Goal: Task Accomplishment & Management: Manage account settings

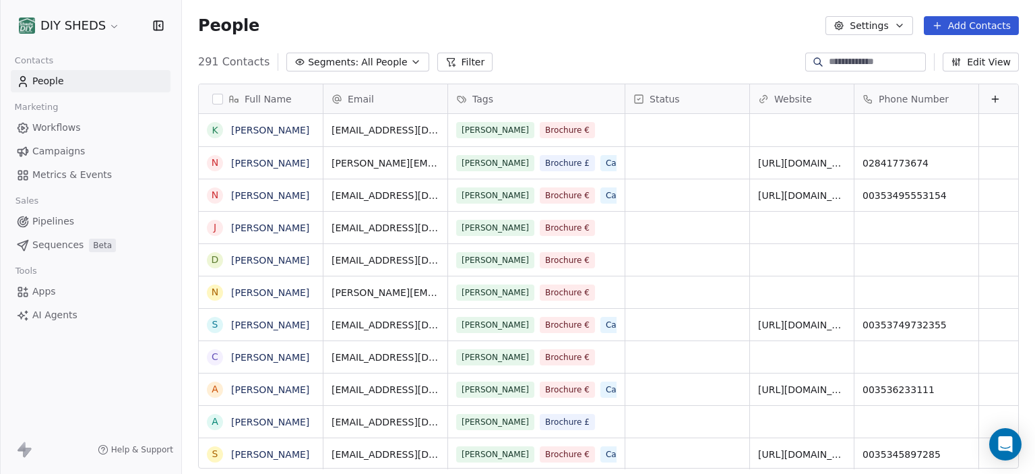
scroll to position [416, 853]
click at [57, 82] on span "People" at bounding box center [48, 81] width 32 height 14
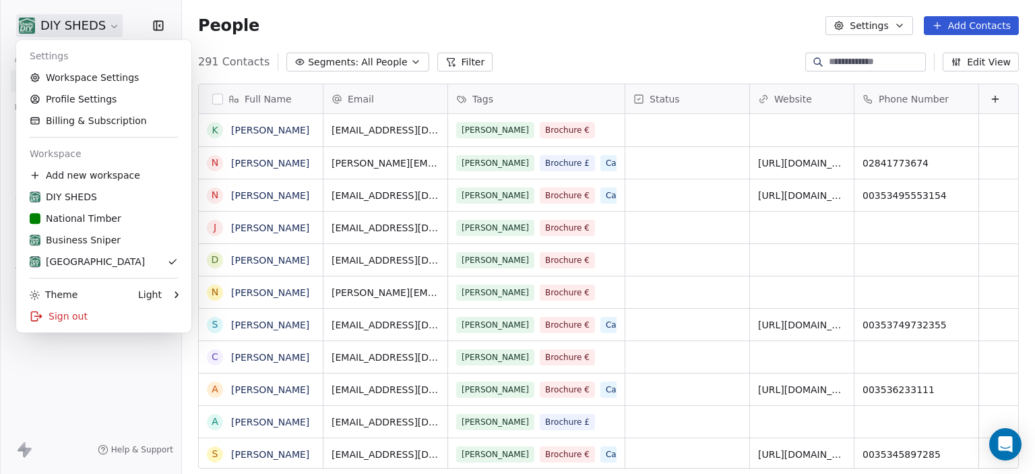
click at [105, 30] on html "DIY SHEDS Contacts People Marketing Workflows Campaigns Metrics & Events Sales …" at bounding box center [517, 237] width 1035 height 474
click at [71, 194] on div "DIY SHEDS" at bounding box center [63, 196] width 67 height 13
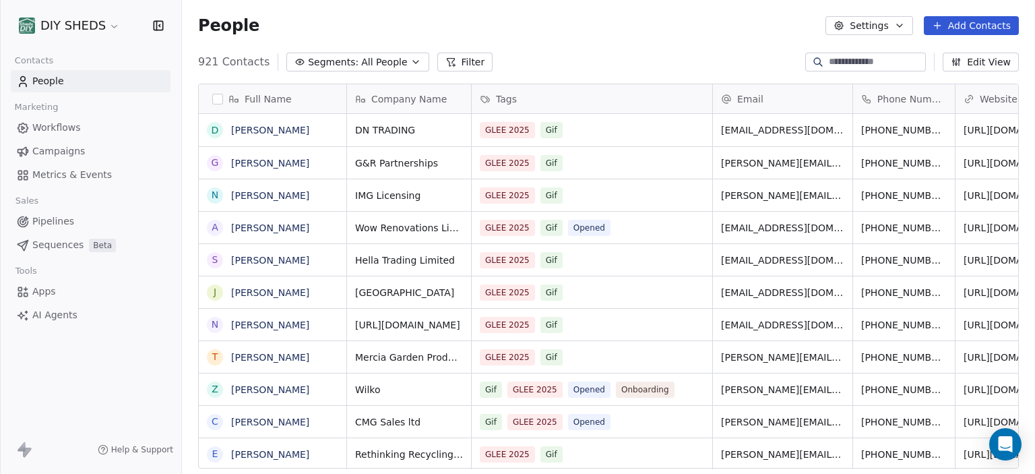
scroll to position [416, 853]
click at [106, 28] on html "DIY SHEDS Contacts People Marketing Workflows Campaigns Metrics & Events Sales …" at bounding box center [517, 237] width 1035 height 474
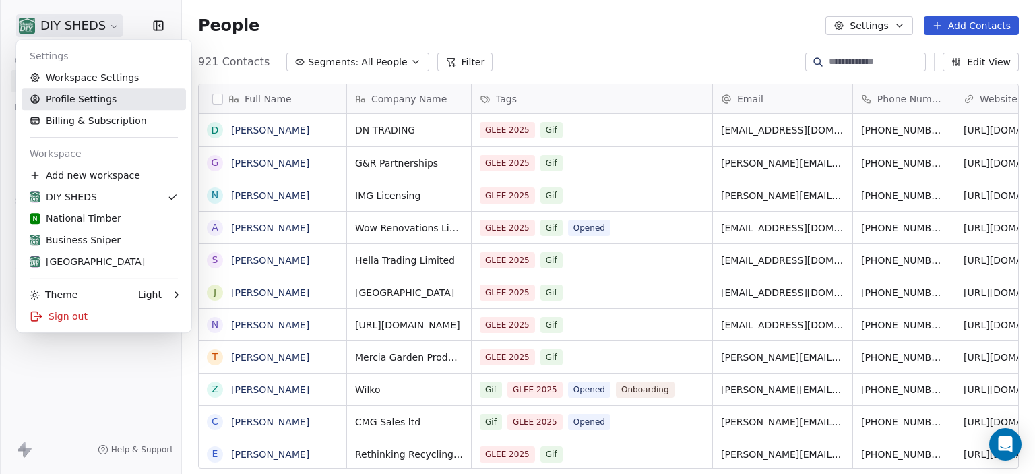
click at [88, 104] on link "Profile Settings" at bounding box center [104, 99] width 164 height 22
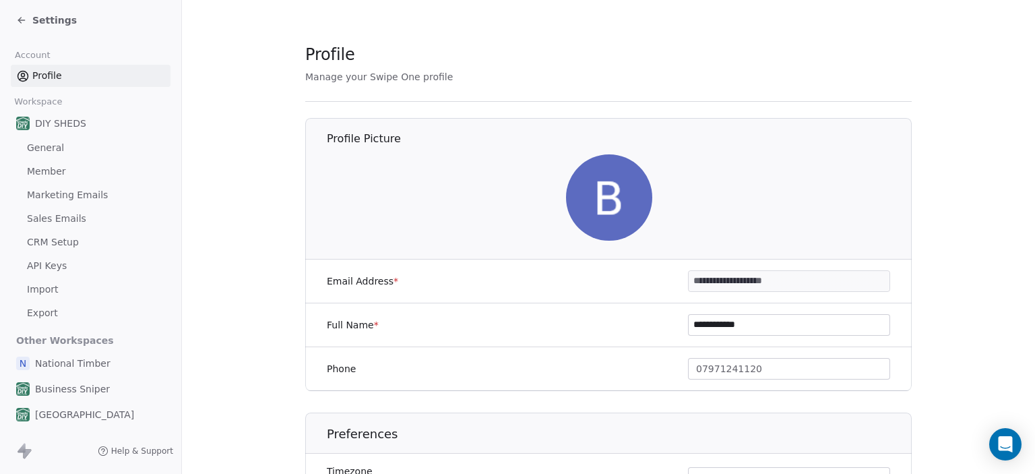
scroll to position [1, 0]
click at [644, 434] on h1 "Preferences" at bounding box center [619, 433] width 585 height 16
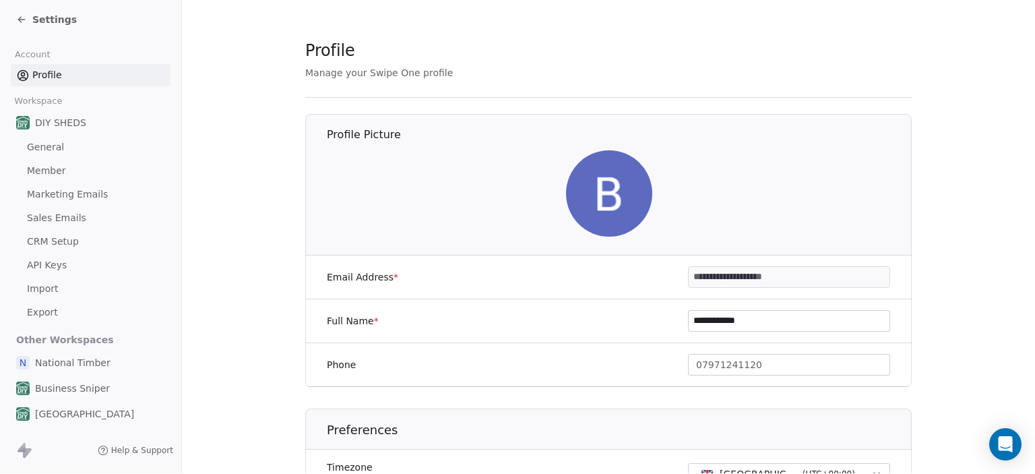
scroll to position [17, 0]
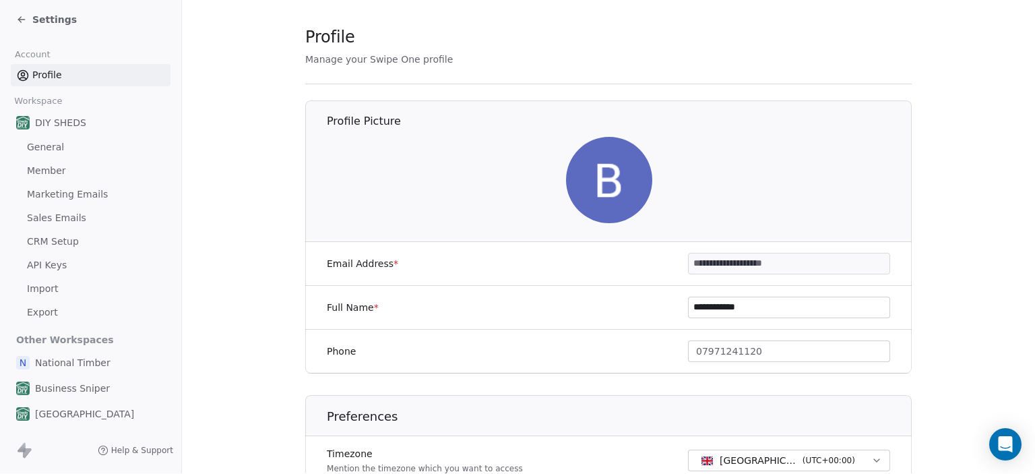
click at [42, 125] on span "DIY SHEDS" at bounding box center [60, 122] width 51 height 13
click at [44, 188] on span "Marketing Emails" at bounding box center [67, 194] width 81 height 14
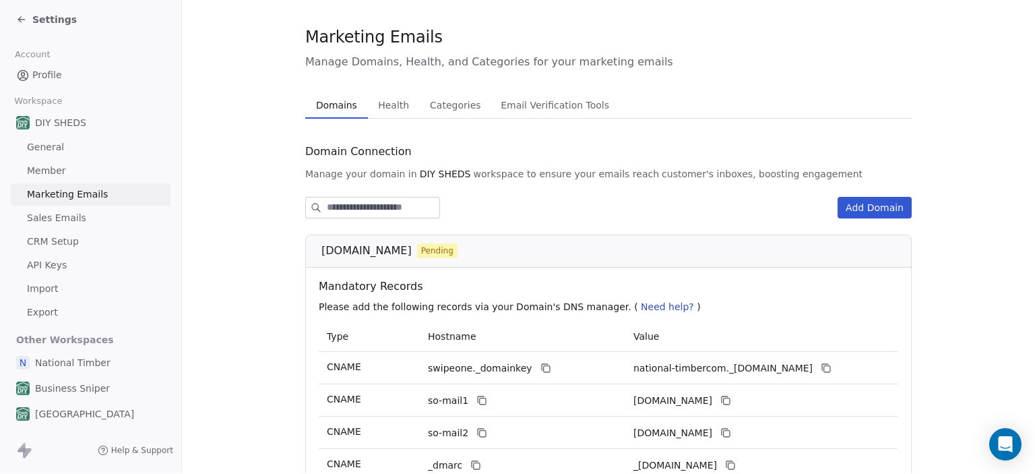
click at [50, 216] on span "Sales Emails" at bounding box center [56, 218] width 59 height 14
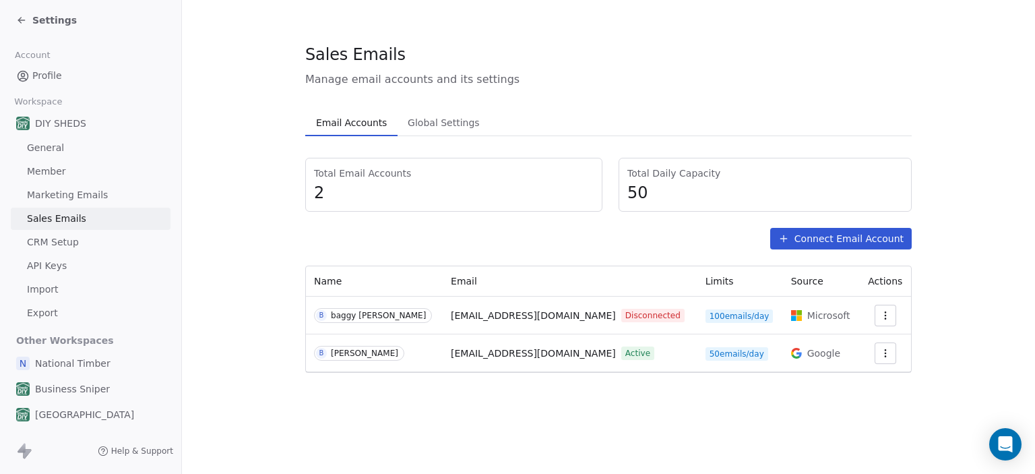
click at [886, 313] on icon "button" at bounding box center [885, 315] width 11 height 11
click at [855, 348] on span "Reconnect" at bounding box center [858, 345] width 50 height 14
click at [885, 354] on button "button" at bounding box center [884, 353] width 22 height 22
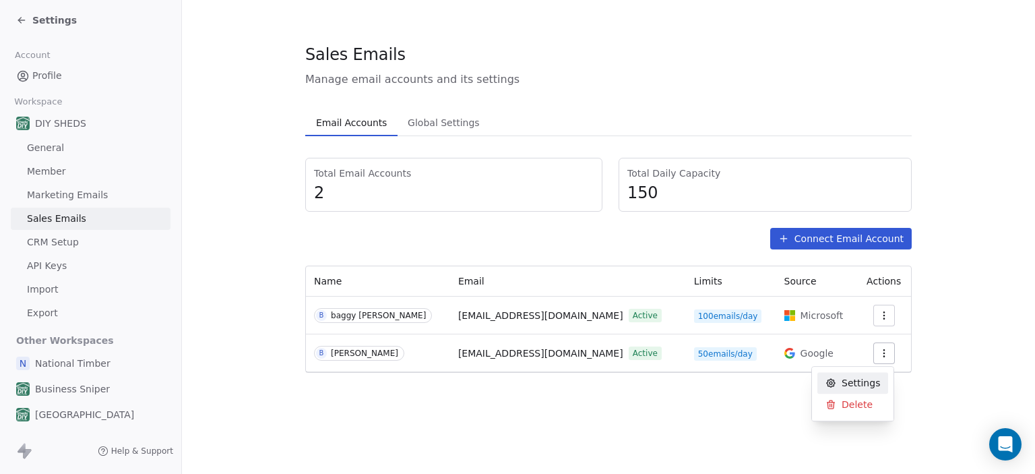
click at [885, 354] on html "Settings Account Profile Workspace DIY SHEDS General Member Marketing Emails Sa…" at bounding box center [517, 237] width 1035 height 474
click at [885, 354] on button "button" at bounding box center [884, 353] width 22 height 22
click at [853, 384] on span "Settings" at bounding box center [860, 383] width 38 height 14
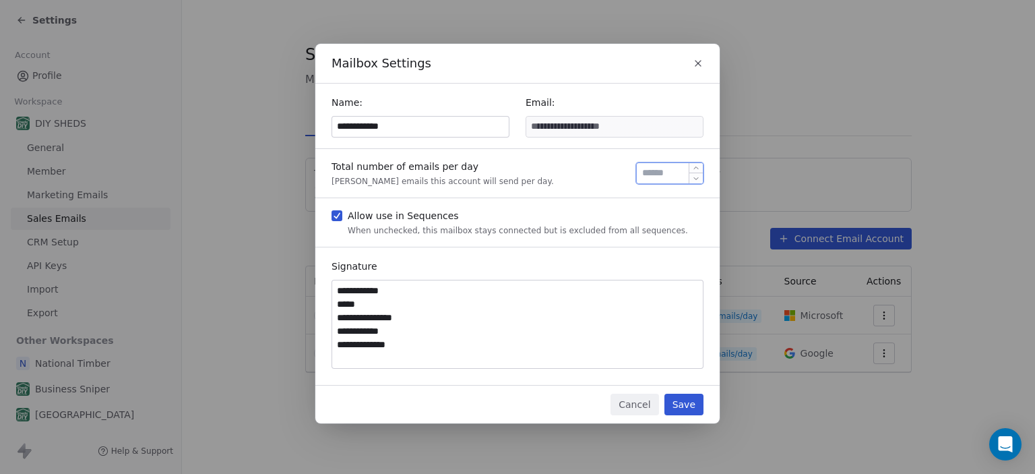
drag, startPoint x: 664, startPoint y: 176, endPoint x: 637, endPoint y: 172, distance: 27.9
click at [637, 172] on div "**" at bounding box center [669, 173] width 67 height 22
type input "*"
type input "**"
click at [630, 306] on textarea "**********" at bounding box center [517, 324] width 370 height 88
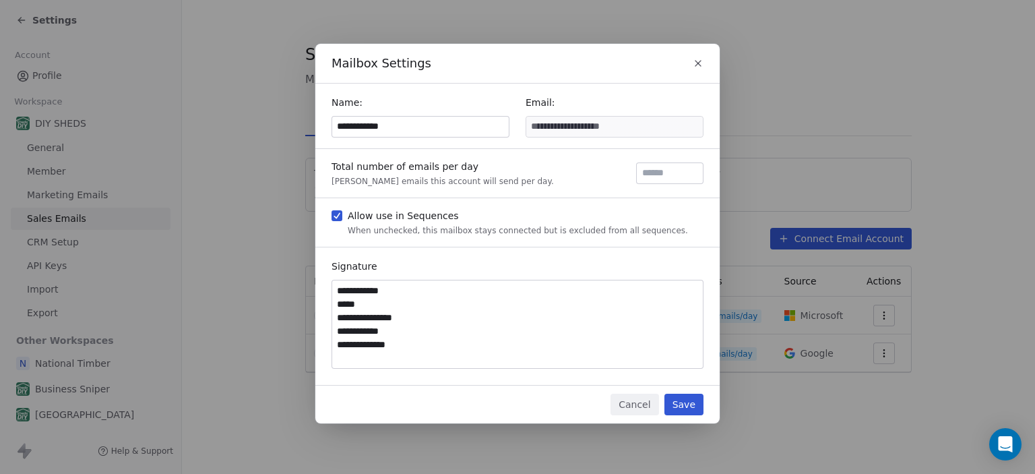
scroll to position [24, 0]
click at [680, 403] on button "Save" at bounding box center [683, 404] width 39 height 22
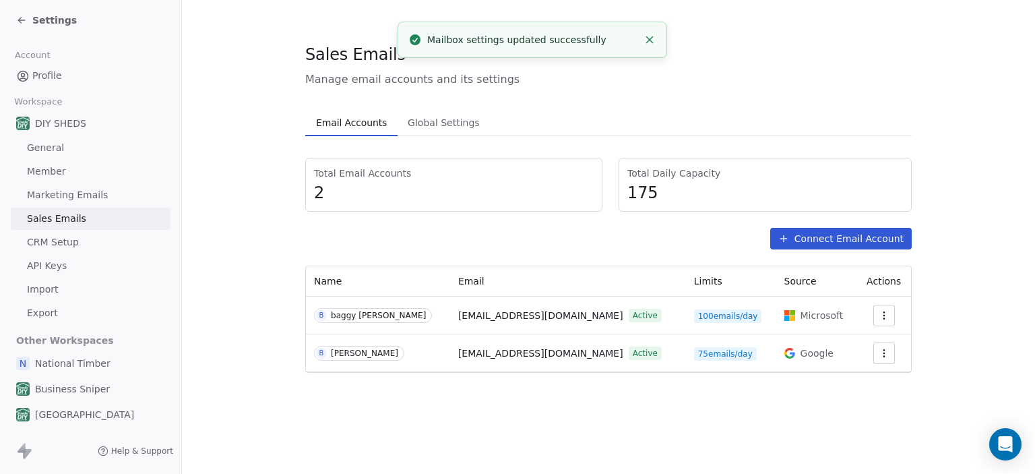
click at [878, 354] on icon "button" at bounding box center [883, 353] width 11 height 11
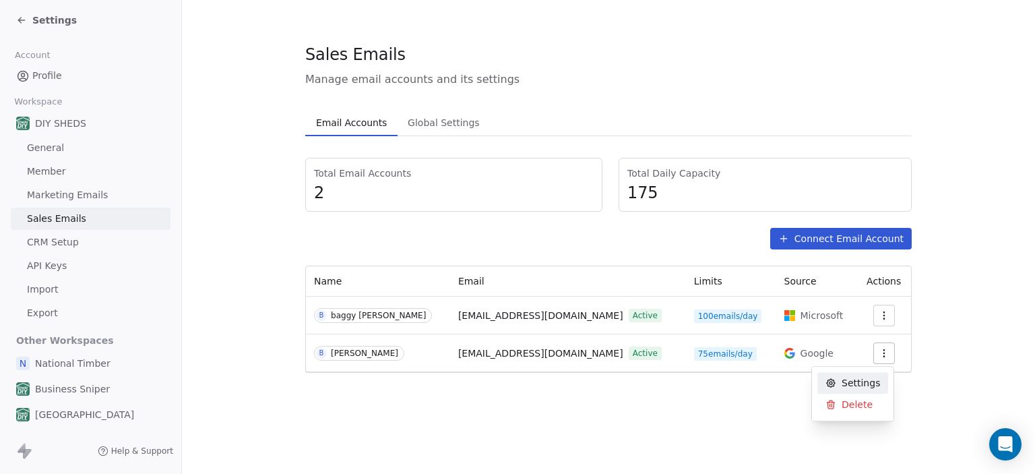
click at [839, 387] on div "Settings" at bounding box center [852, 383] width 71 height 22
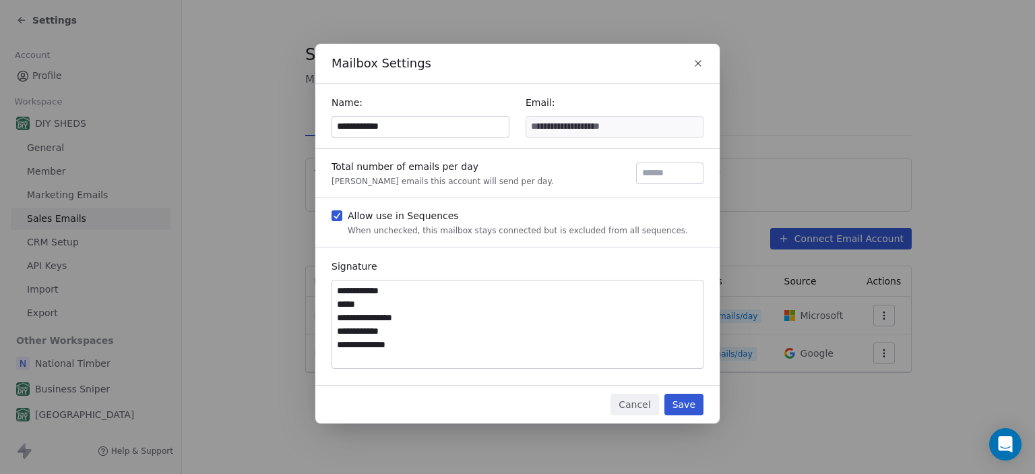
click at [698, 66] on icon "button" at bounding box center [697, 63] width 11 height 11
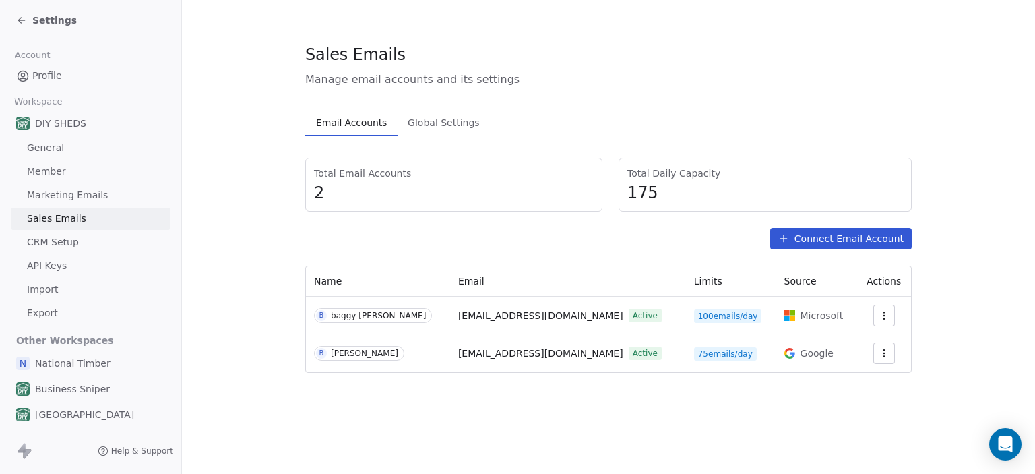
click at [66, 245] on span "CRM Setup" at bounding box center [53, 242] width 52 height 14
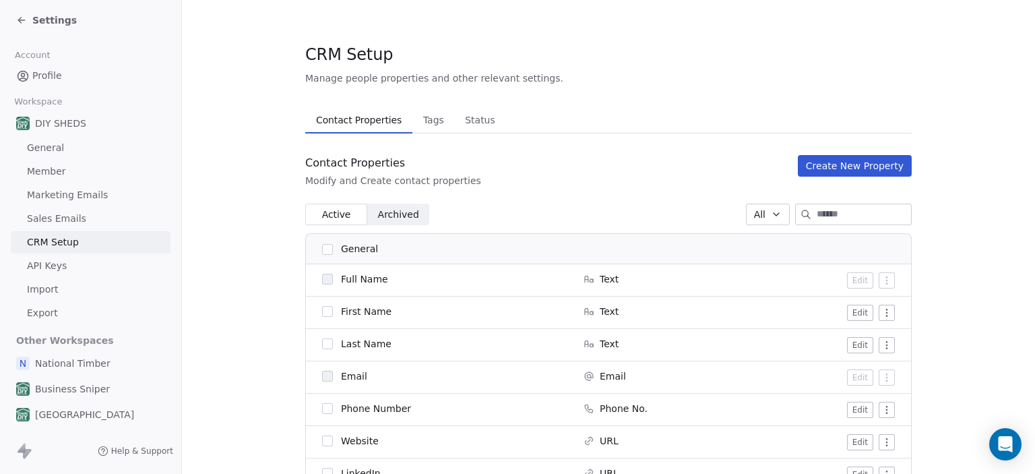
click at [46, 270] on span "API Keys" at bounding box center [47, 266] width 40 height 14
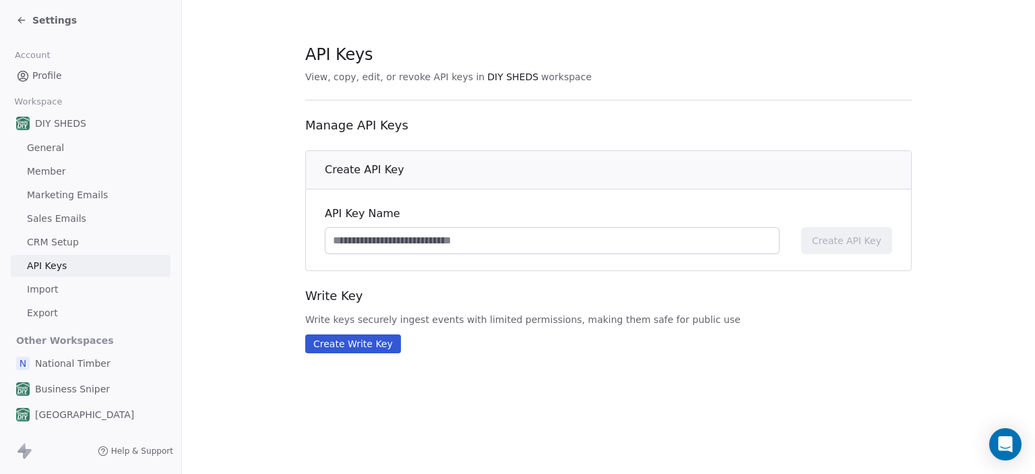
click at [396, 238] on input at bounding box center [551, 241] width 453 height 26
click at [354, 339] on button "Create Write Key" at bounding box center [353, 343] width 96 height 19
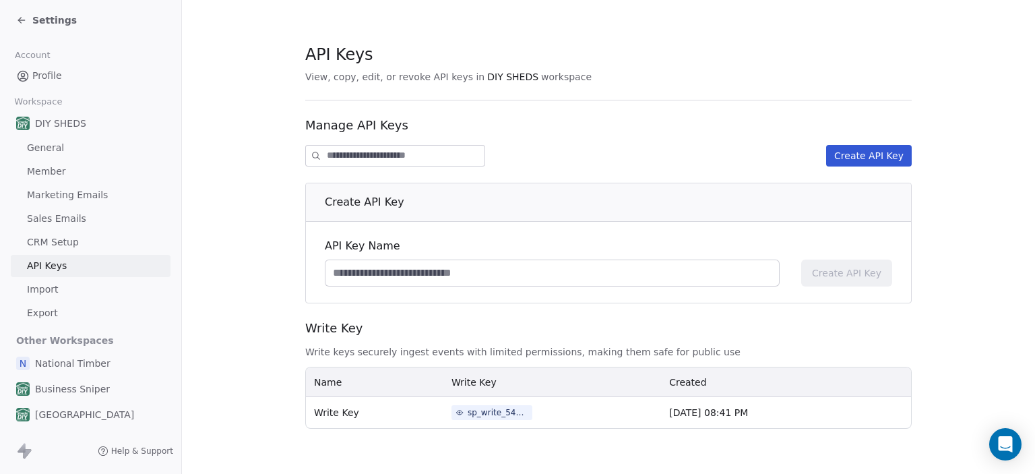
click at [472, 416] on div "sp_write_540c178c94d04b76b6636808bafd7116" at bounding box center [497, 412] width 61 height 12
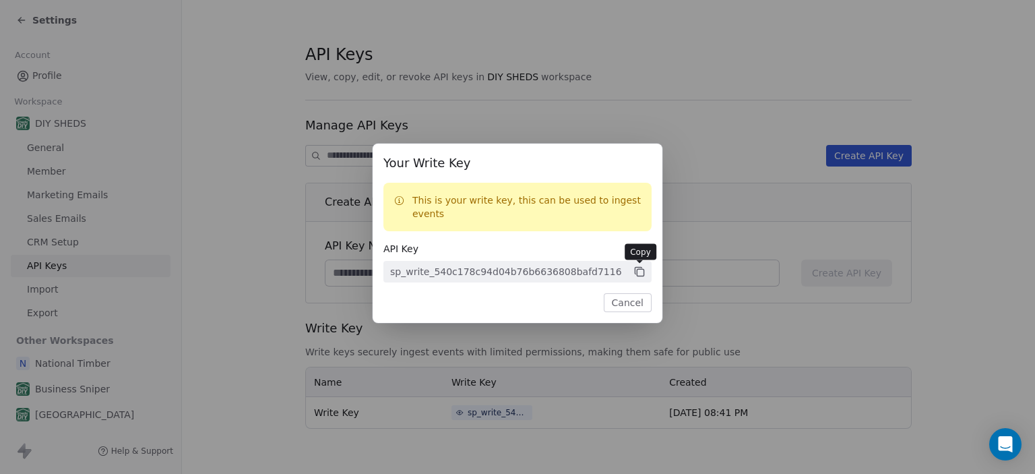
click at [638, 276] on icon at bounding box center [640, 272] width 7 height 7
click at [638, 276] on icon at bounding box center [640, 272] width 6 height 6
click at [600, 269] on span "sp_write_540c178c94d04b76b6636808bafd7116" at bounding box center [517, 272] width 268 height 22
click at [647, 271] on span "sp_write_540c178c94d04b76b6636808bafd7116" at bounding box center [517, 272] width 268 height 22
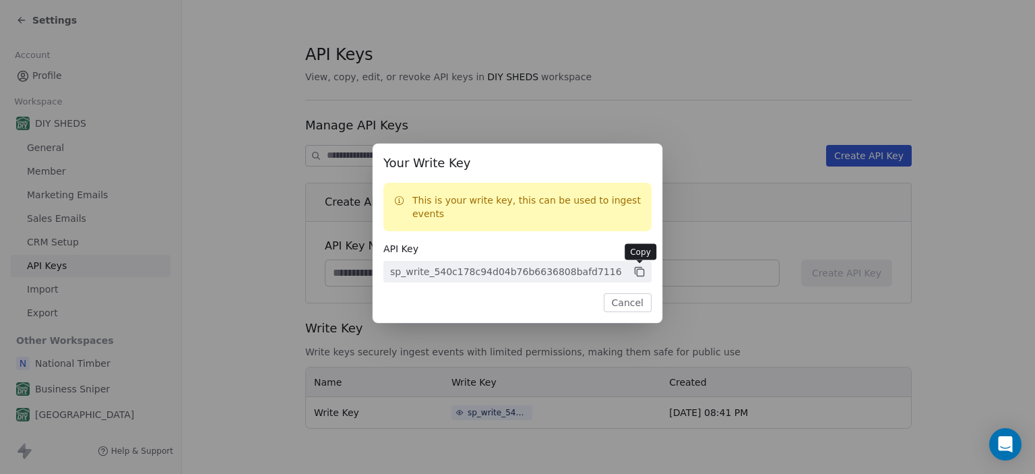
click at [637, 271] on icon at bounding box center [639, 272] width 12 height 12
click at [727, 313] on div "Your Write Key This is your write key, this can be used to ingest events API Ke…" at bounding box center [517, 237] width 1035 height 474
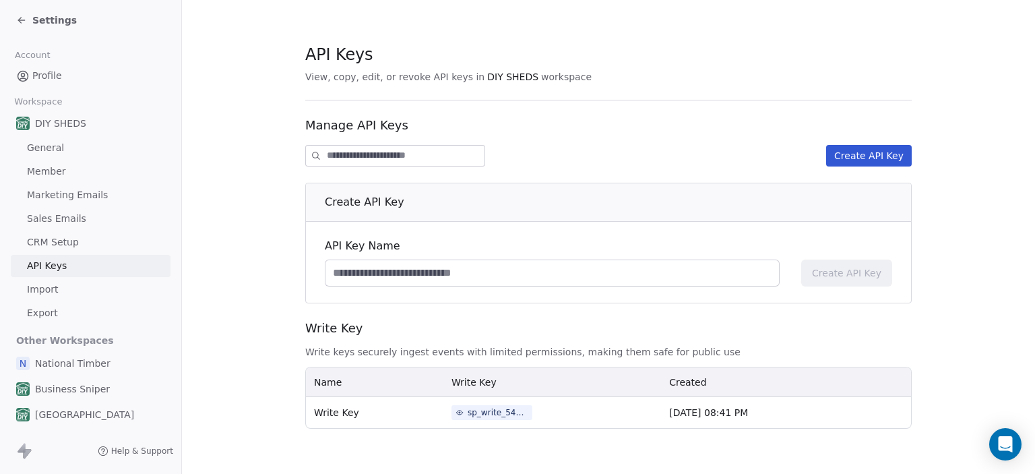
click at [439, 276] on input at bounding box center [551, 273] width 453 height 26
click at [127, 450] on span "Help & Support" at bounding box center [142, 450] width 62 height 11
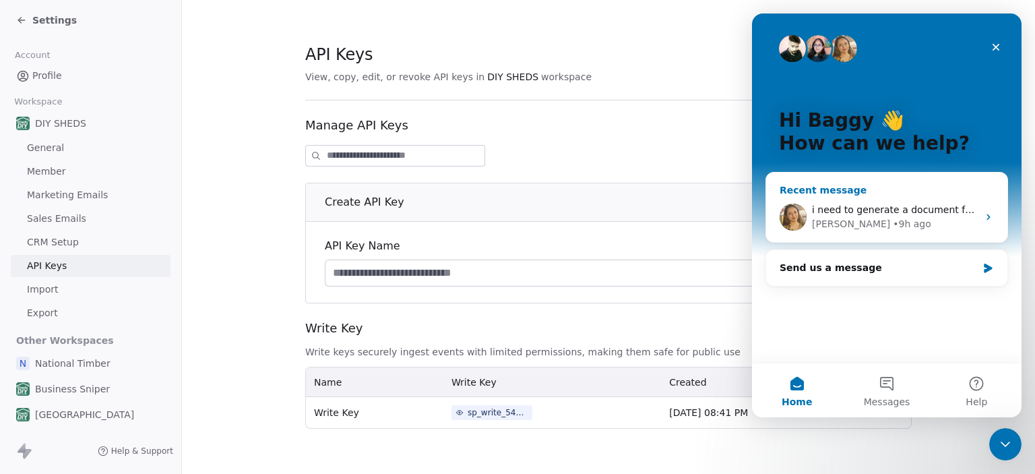
click at [864, 209] on span "i need to generate a document for signing is that possible with swipe" at bounding box center [975, 209] width 327 height 11
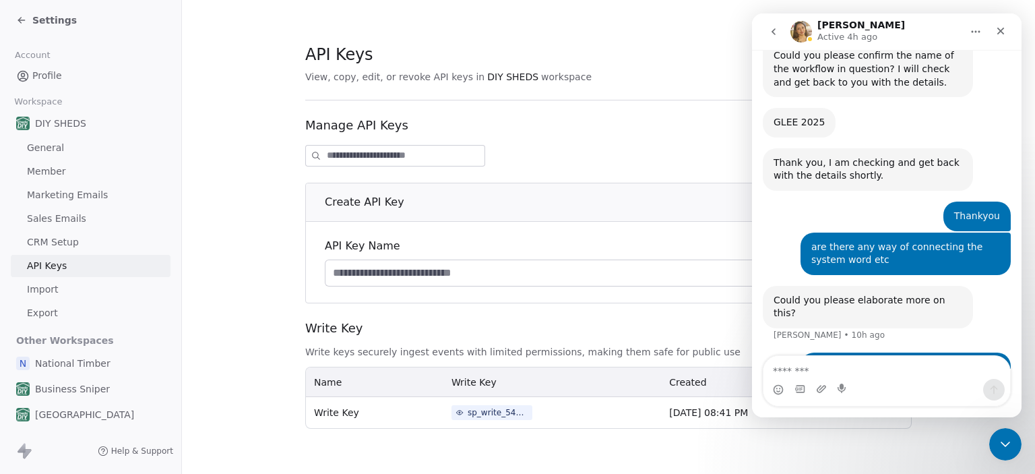
scroll to position [507, 0]
click at [815, 373] on textarea "Message…" at bounding box center [886, 367] width 247 height 23
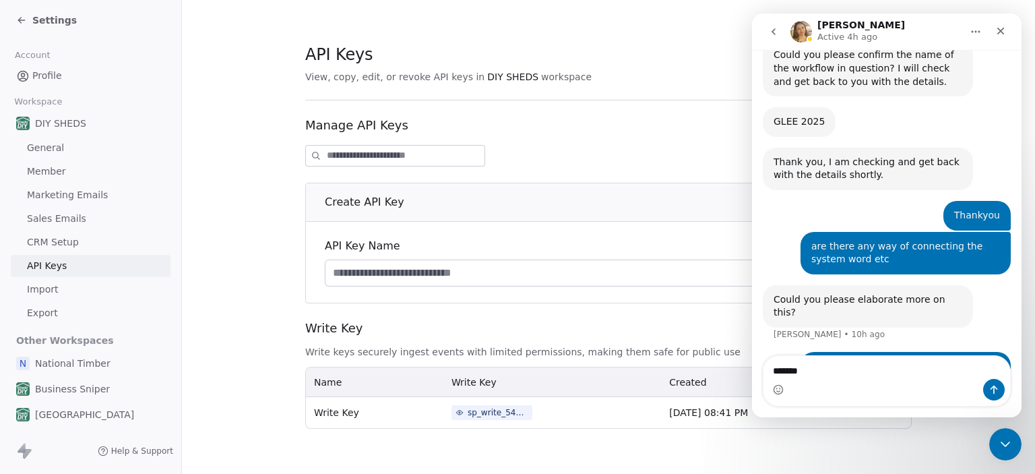
type textarea "********"
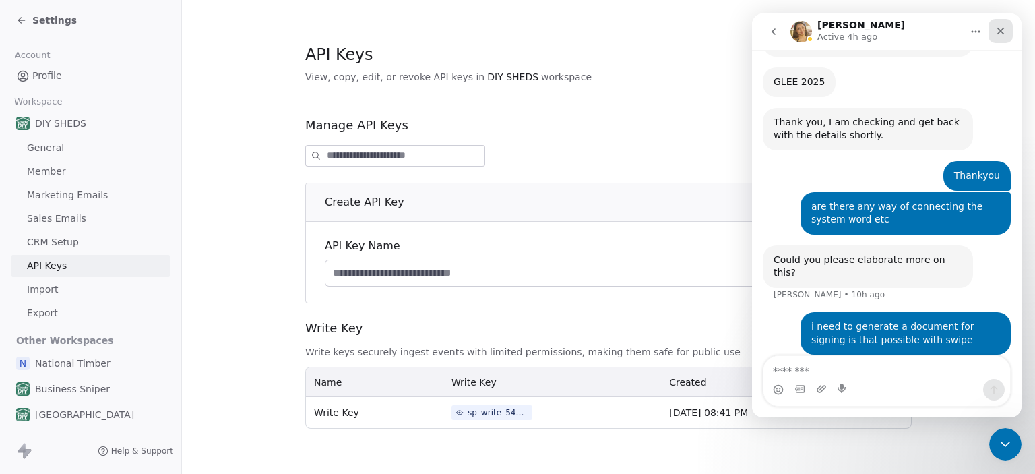
click at [1000, 40] on div "Close" at bounding box center [1000, 31] width 24 height 24
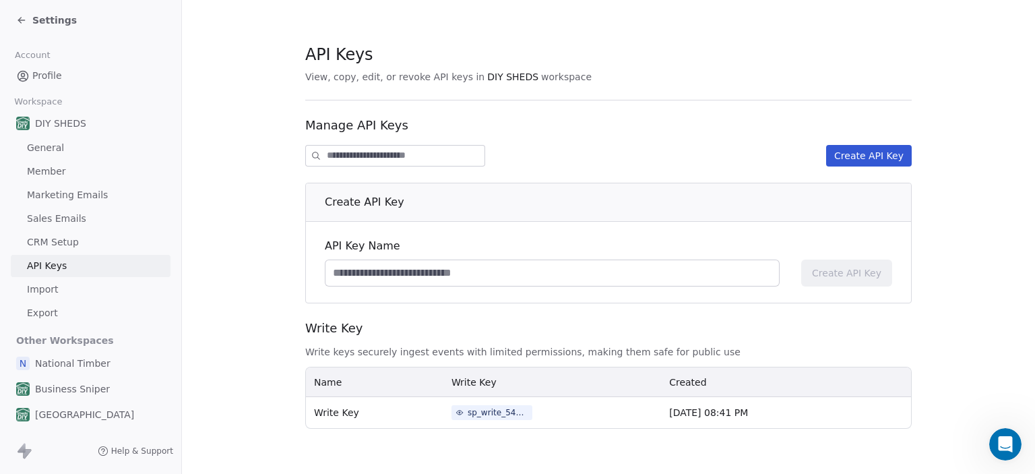
scroll to position [0, 0]
click at [53, 237] on span "CRM Setup" at bounding box center [53, 242] width 52 height 14
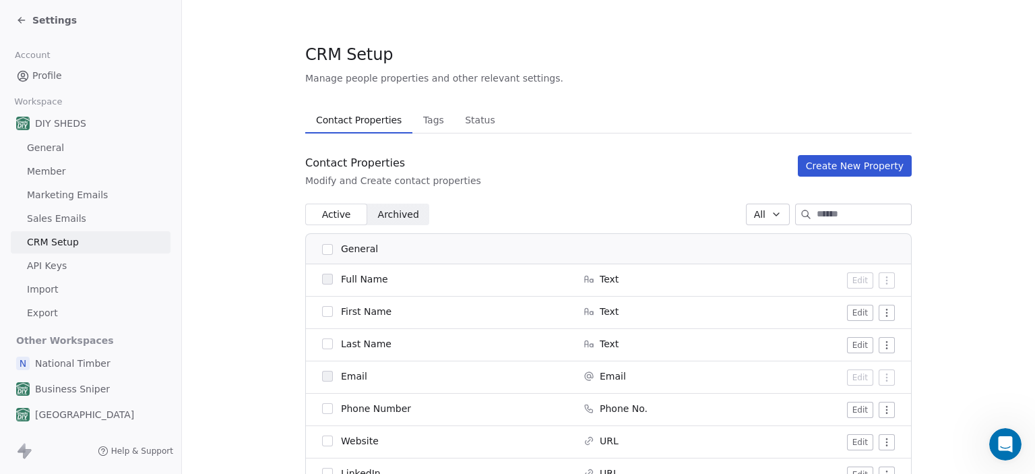
click at [45, 150] on span "General" at bounding box center [45, 148] width 37 height 14
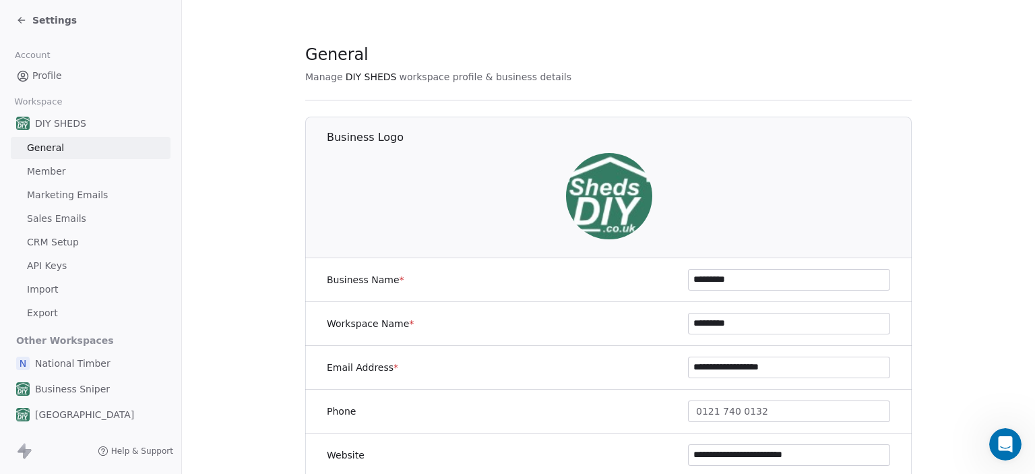
click at [41, 173] on span "Member" at bounding box center [46, 171] width 39 height 14
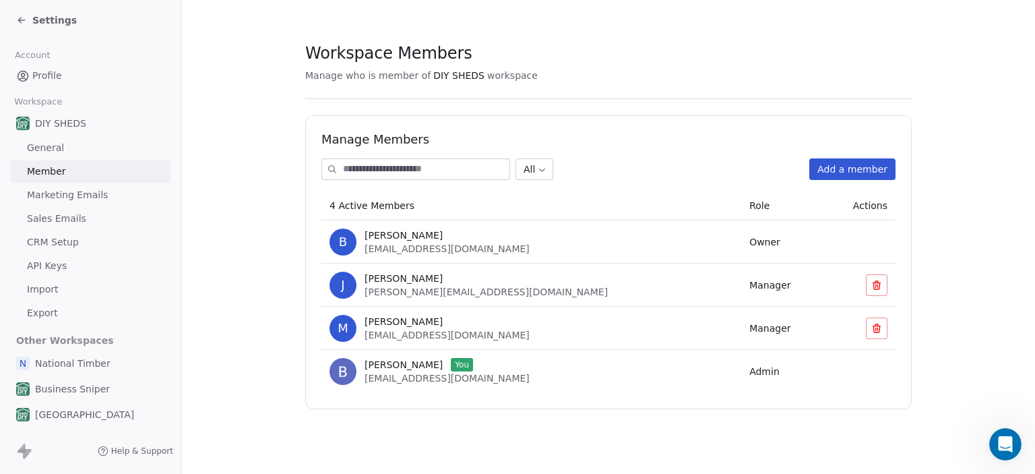
click at [46, 196] on span "Marketing Emails" at bounding box center [67, 195] width 81 height 14
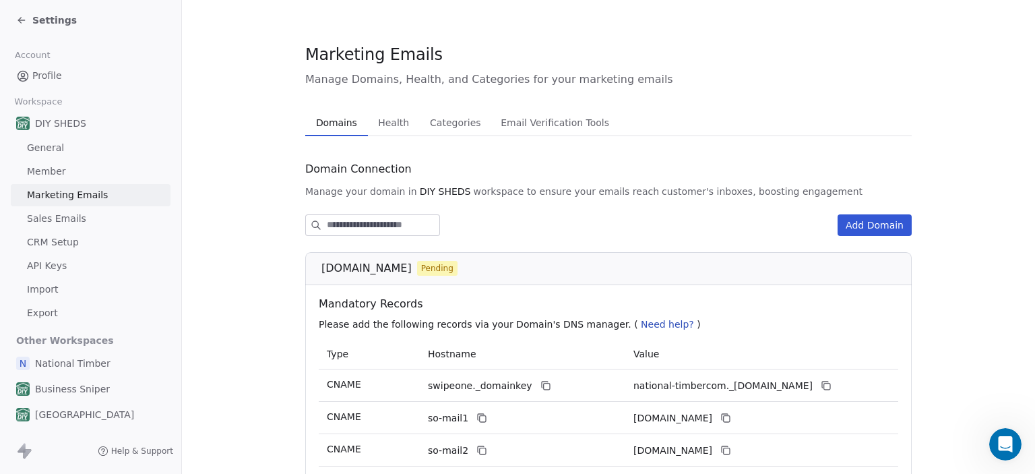
scroll to position [1, 0]
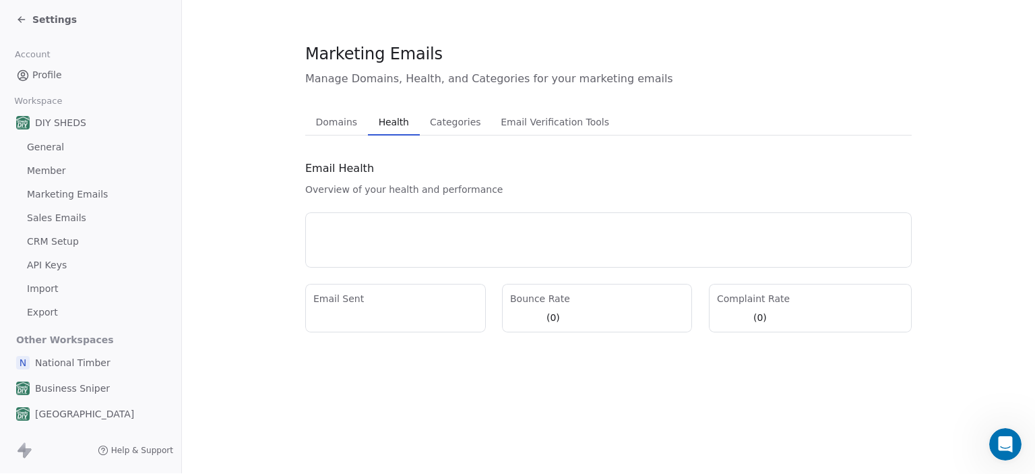
click at [392, 124] on span "Health" at bounding box center [393, 121] width 41 height 19
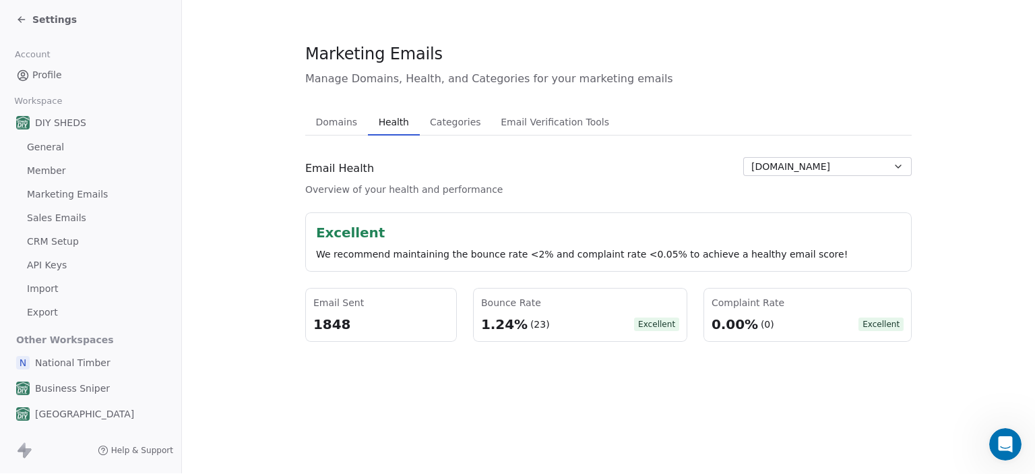
click at [445, 125] on span "Categories" at bounding box center [454, 121] width 61 height 19
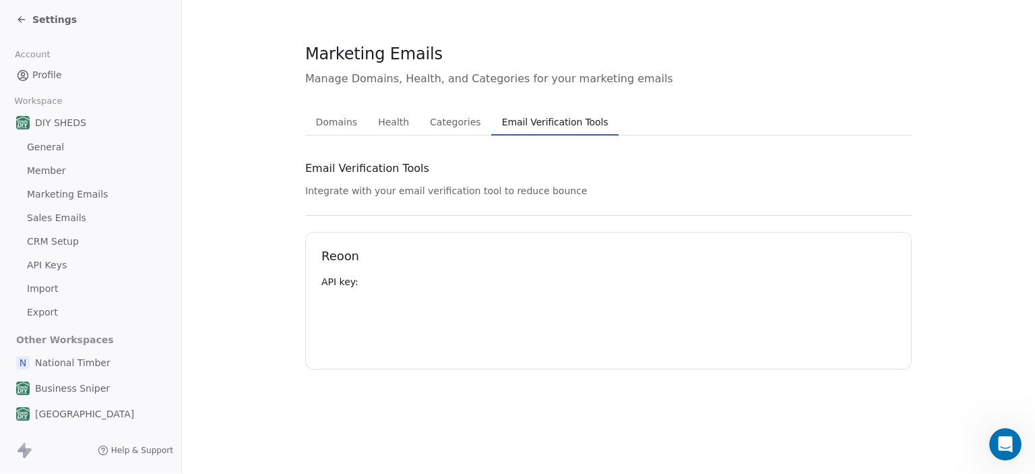
click at [532, 121] on span "Email Verification Tools" at bounding box center [554, 121] width 117 height 19
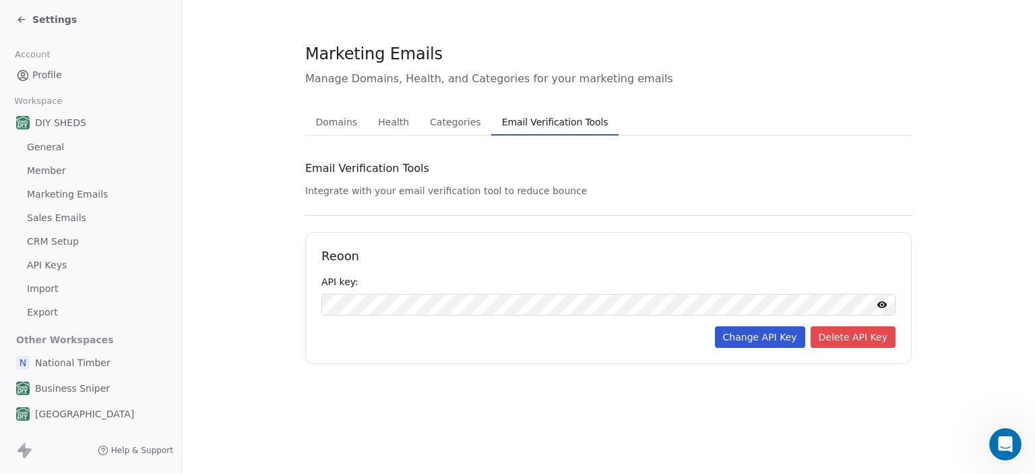
click at [492, 356] on div "Reoon API key: Change API Key Delete API Key" at bounding box center [608, 298] width 606 height 132
click at [52, 146] on span "General" at bounding box center [45, 147] width 37 height 14
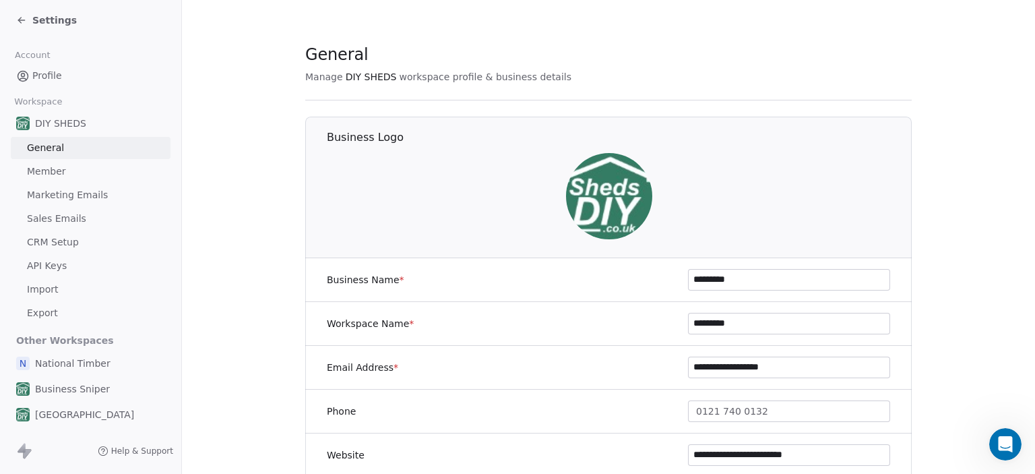
scroll to position [1, 0]
click at [40, 73] on span "Profile" at bounding box center [47, 75] width 30 height 14
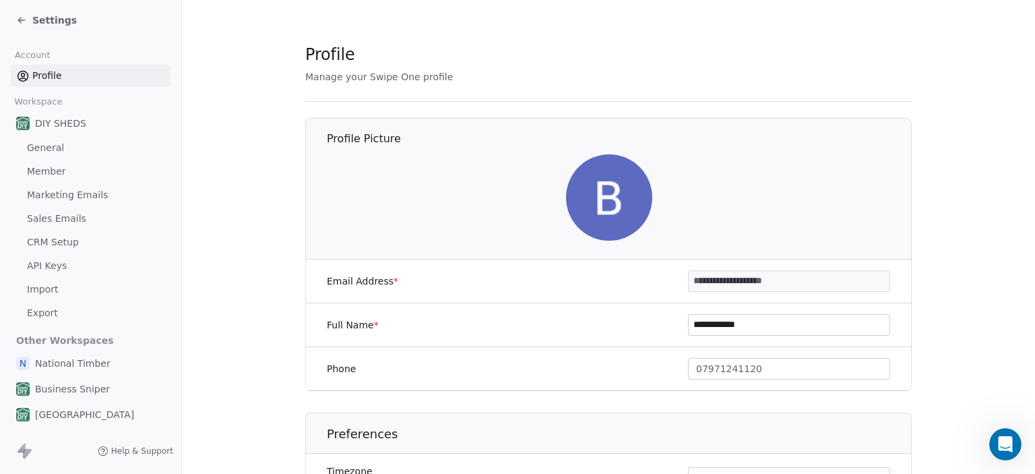
scroll to position [1, 0]
click at [949, 393] on section "**********" at bounding box center [608, 282] width 853 height 567
